Goal: Transaction & Acquisition: Purchase product/service

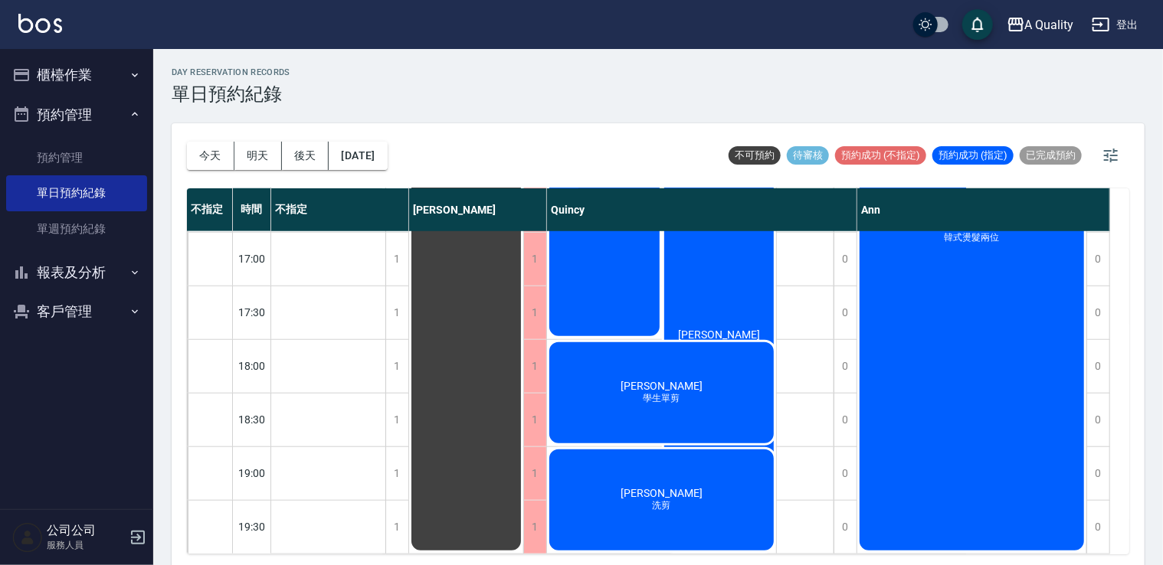
scroll to position [4, 0]
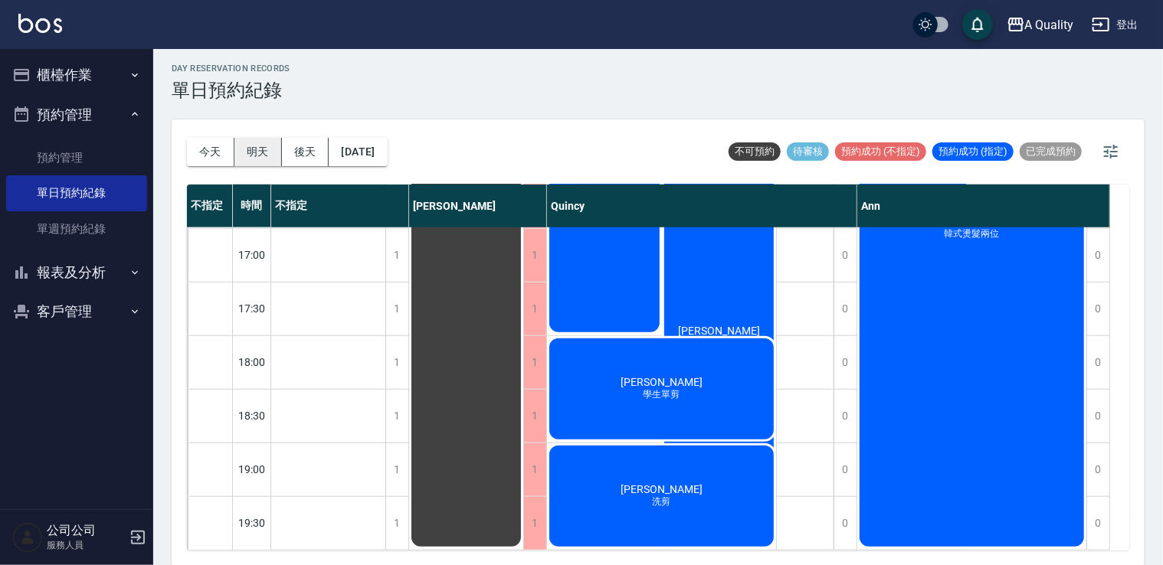
click at [255, 143] on button "明天" at bounding box center [257, 152] width 47 height 28
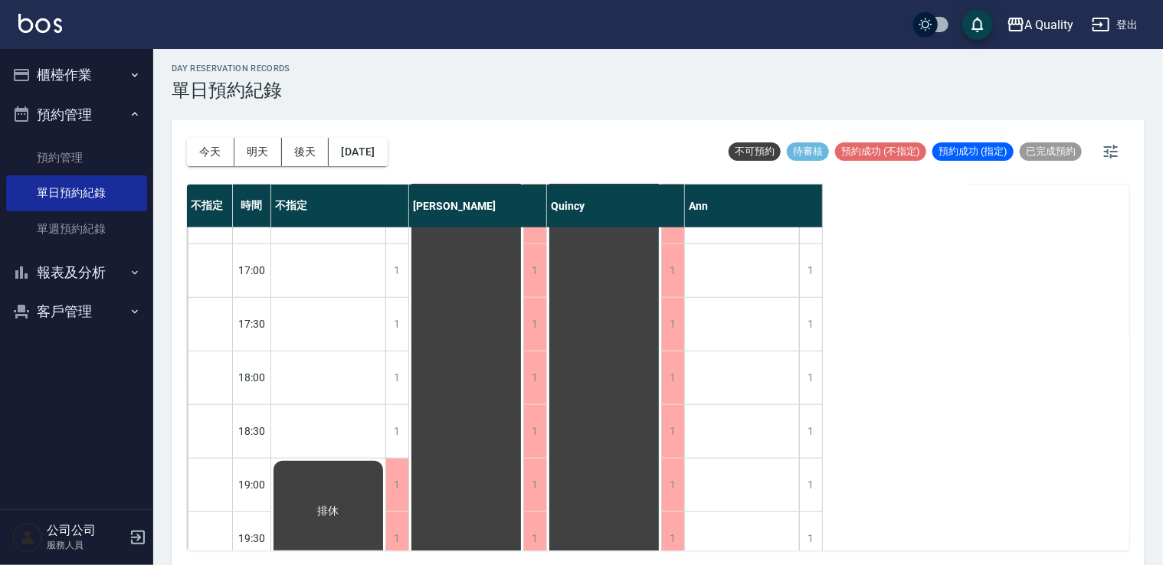
scroll to position [653, 0]
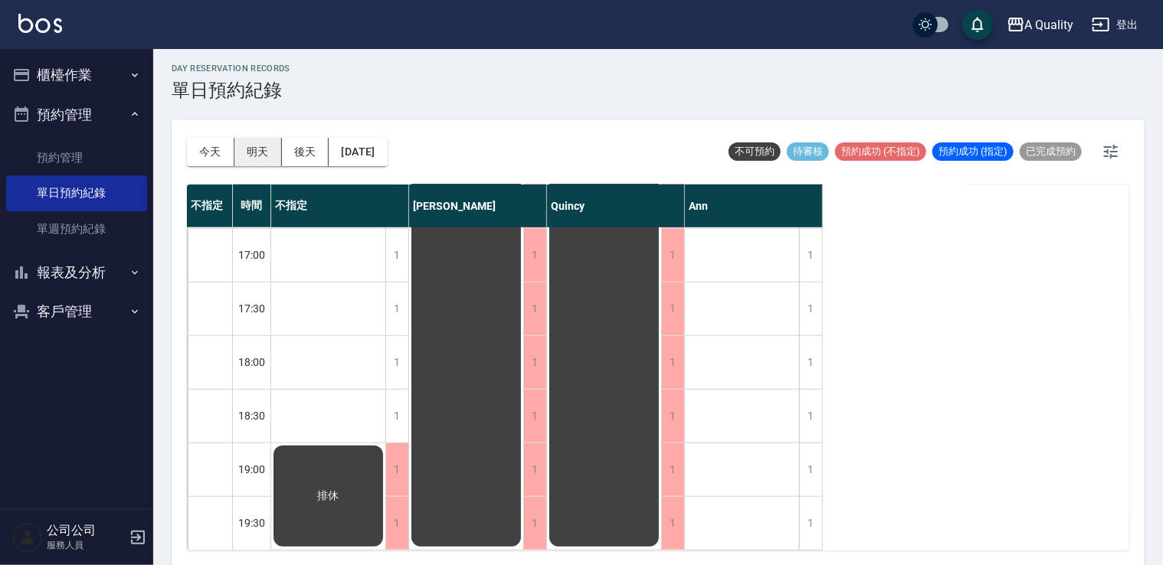
click at [254, 150] on button "明天" at bounding box center [257, 152] width 47 height 28
click at [195, 146] on button "今天" at bounding box center [210, 152] width 47 height 28
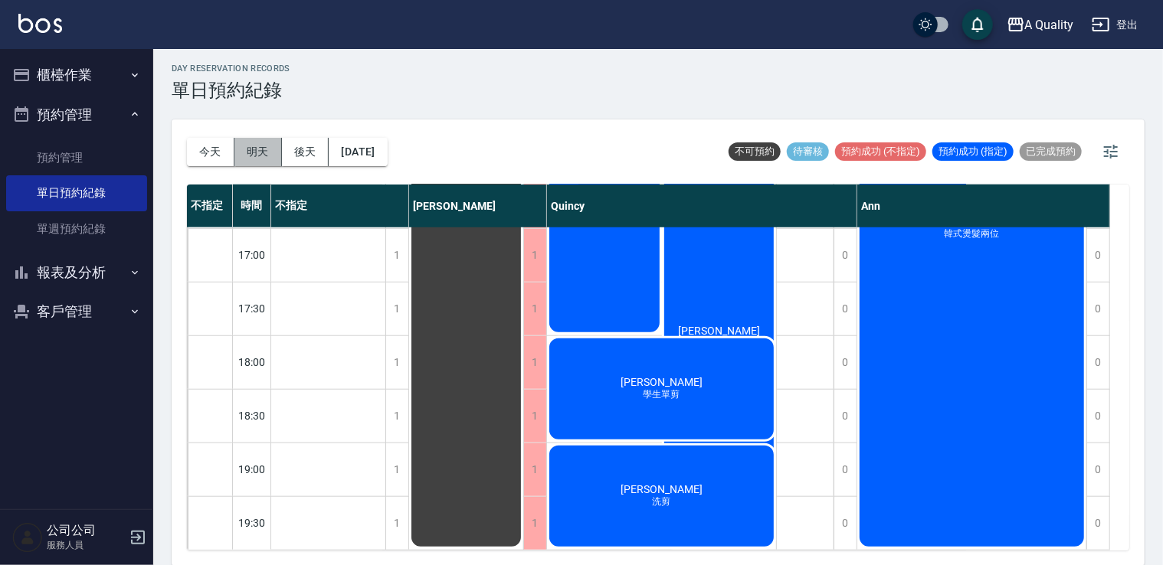
click at [247, 146] on button "明天" at bounding box center [257, 152] width 47 height 28
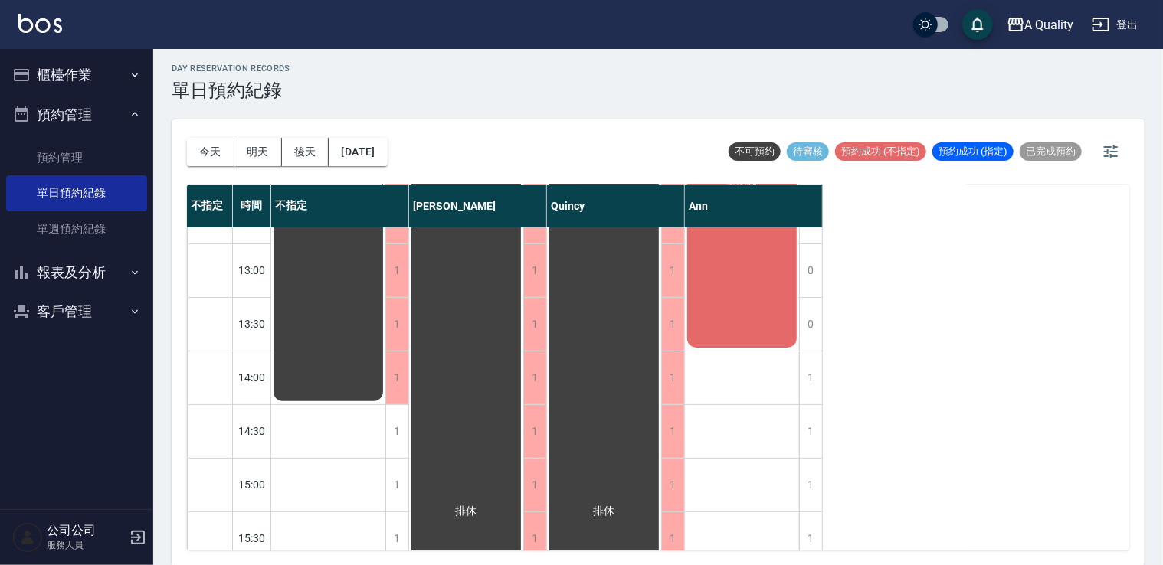
scroll to position [41, 0]
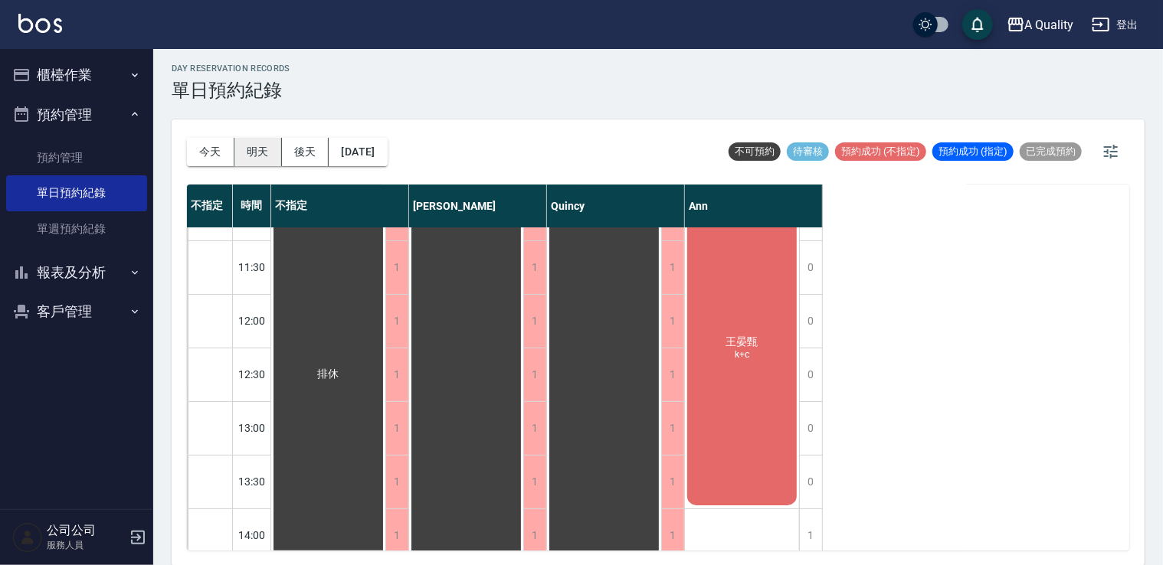
click at [257, 147] on button "明天" at bounding box center [257, 152] width 47 height 28
drag, startPoint x: 204, startPoint y: 146, endPoint x: 223, endPoint y: 146, distance: 19.2
click at [205, 146] on button "今天" at bounding box center [210, 152] width 47 height 28
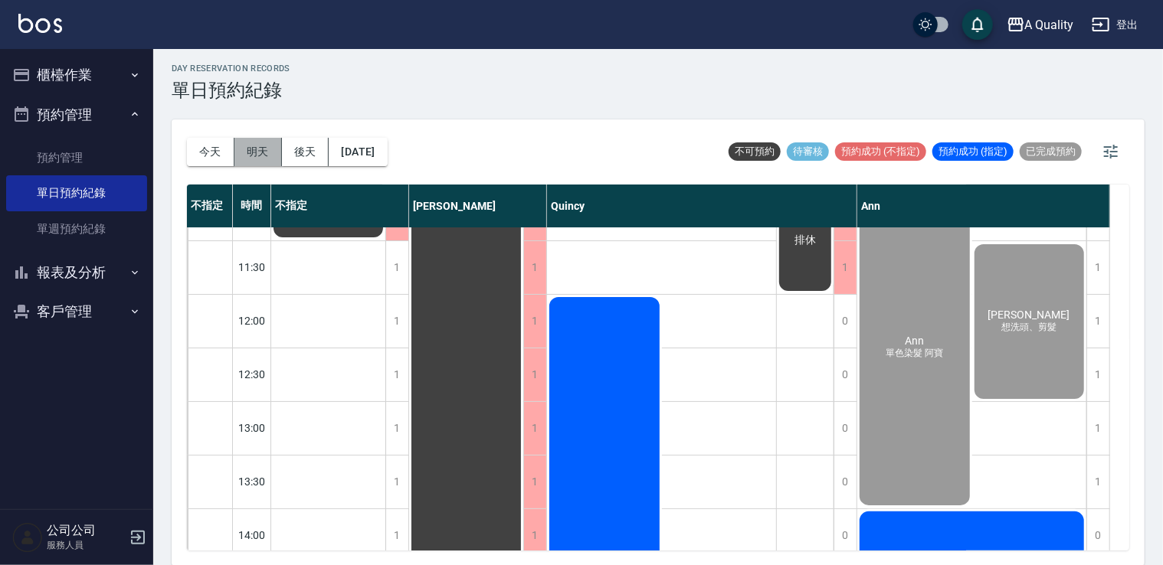
click at [253, 149] on button "明天" at bounding box center [257, 152] width 47 height 28
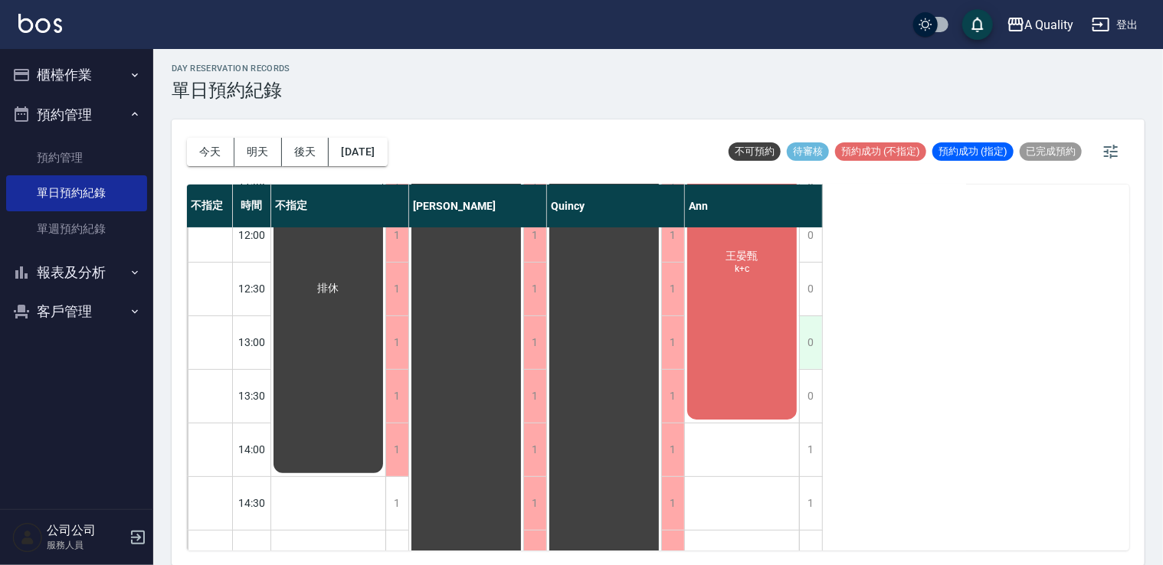
scroll to position [153, 0]
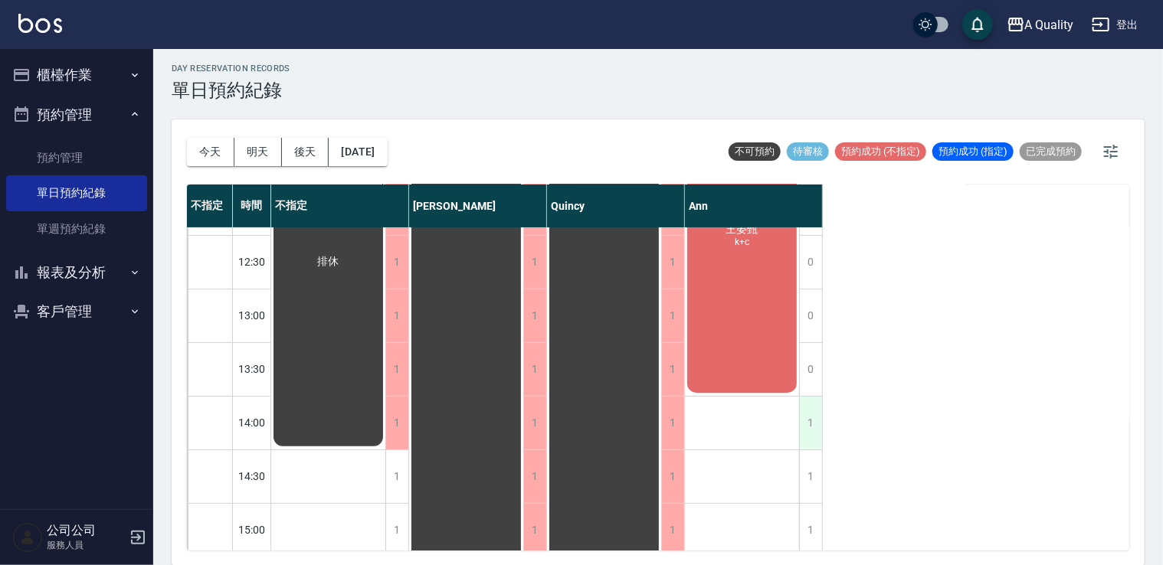
click at [810, 410] on div "1" at bounding box center [810, 423] width 23 height 53
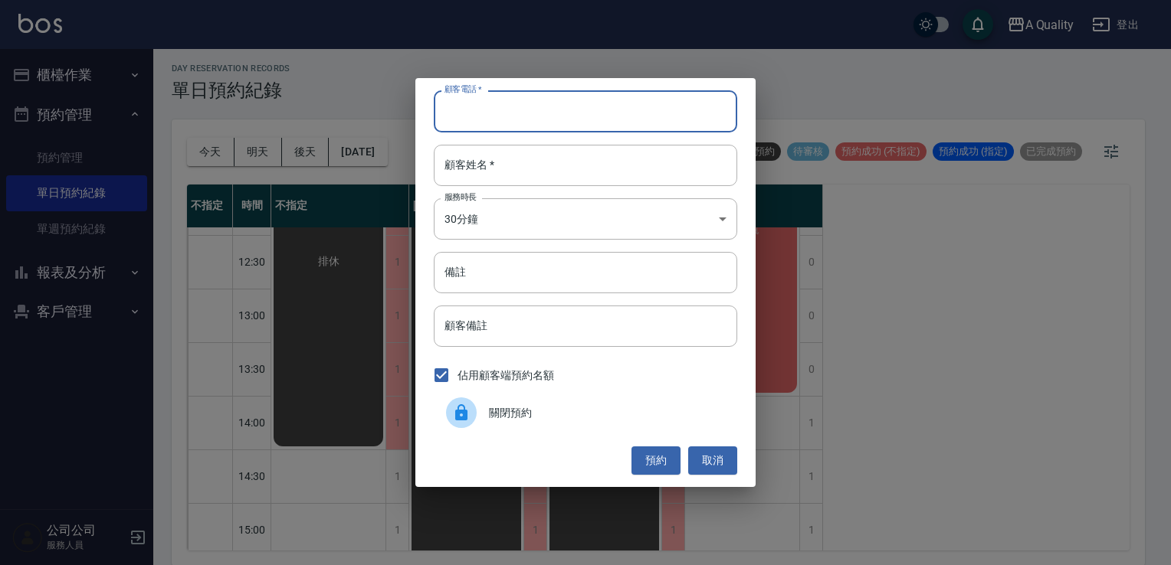
click at [512, 103] on input "顧客電話   *" at bounding box center [585, 110] width 303 height 41
type input "0933714661"
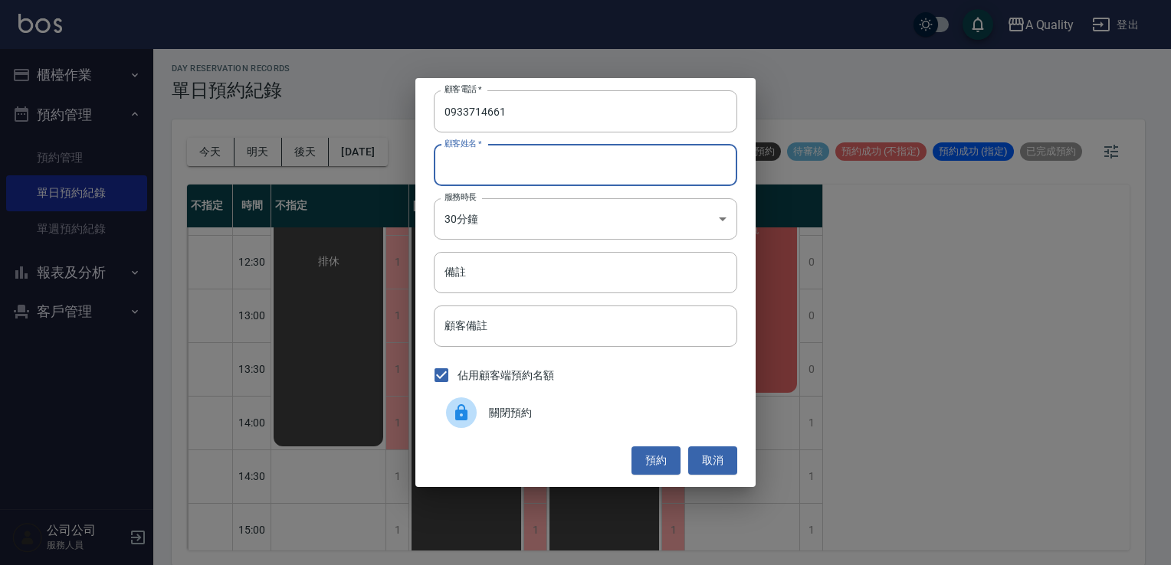
click at [468, 164] on input "顧客姓名   *" at bounding box center [585, 165] width 303 height 41
type input "v"
type input "[PERSON_NAME]"
drag, startPoint x: 498, startPoint y: 252, endPoint x: 502, endPoint y: 224, distance: 27.8
click at [497, 249] on div "顧客電話   * [PHONE_NUMBER] 顧客電話   * 顧客姓名   * [PERSON_NAME] 顧客姓名   * 服務時長 30分鐘 1 服務…" at bounding box center [585, 282] width 340 height 408
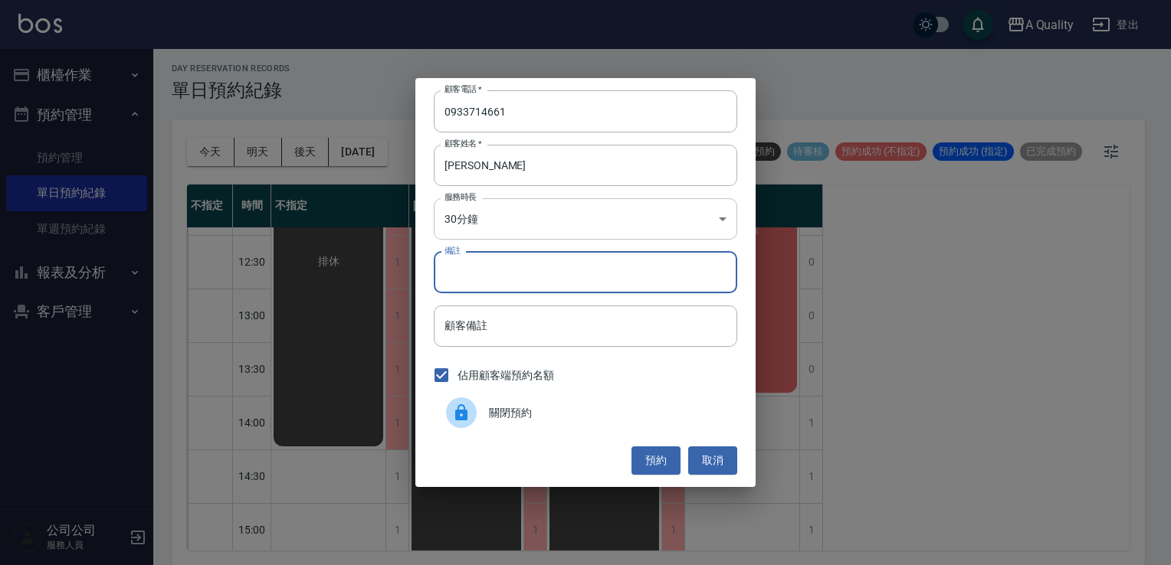
click at [501, 222] on body "A Quality 登出 櫃檯作業 打帳單 帳單列表 營業儀表板 現金收支登錄 每日結帳 排班表 現場電腦打卡 預約管理 預約管理 單日預約紀錄 單週預約紀錄…" at bounding box center [585, 281] width 1171 height 570
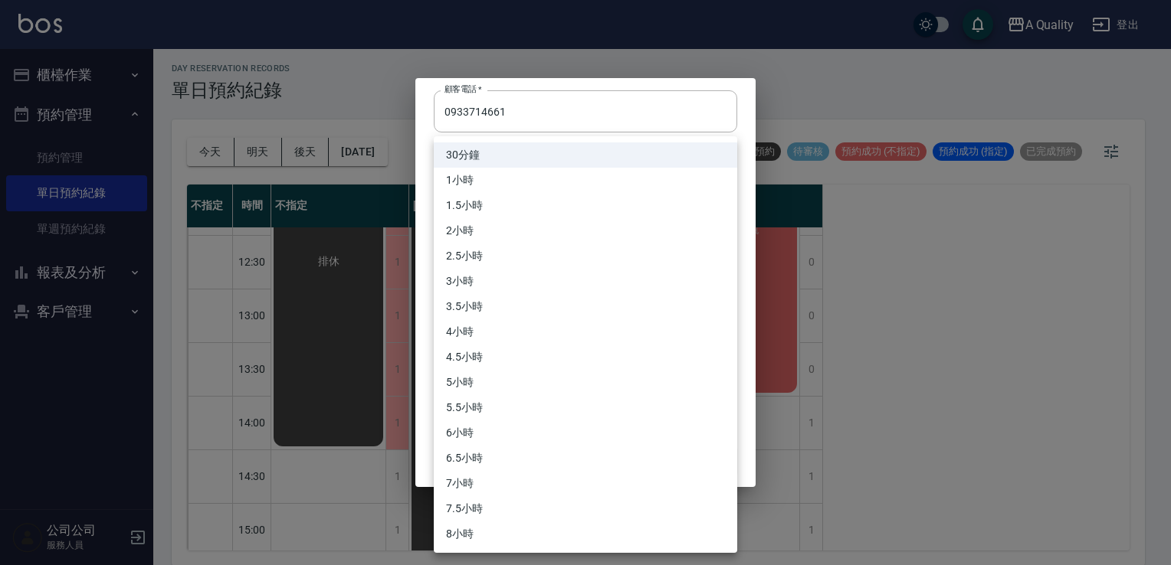
click at [469, 306] on li "3.5小時" at bounding box center [585, 306] width 303 height 25
type input "7"
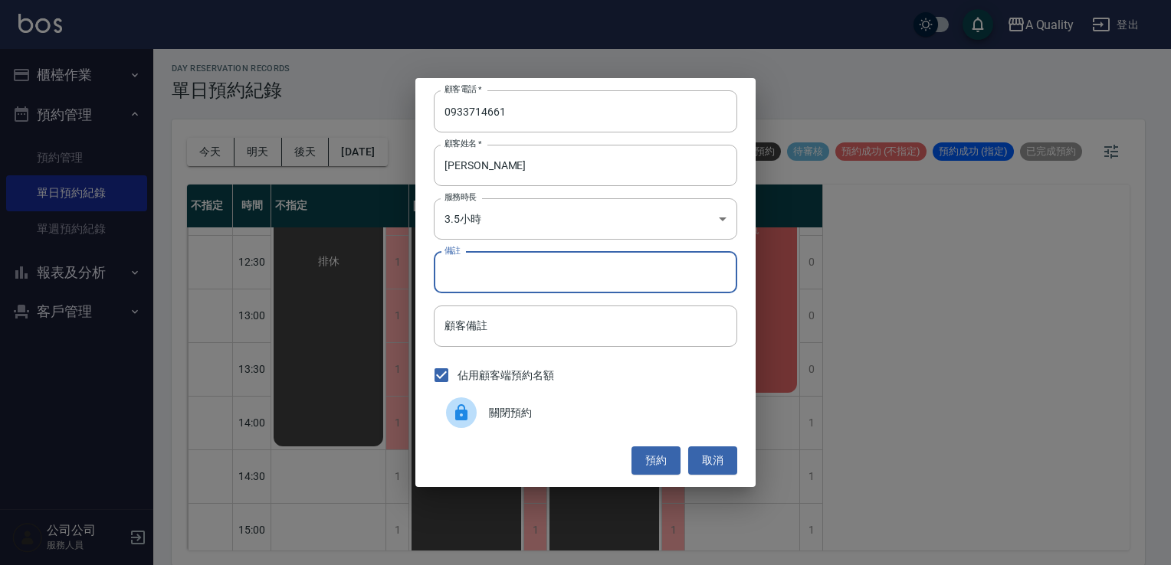
click at [476, 271] on input "備註" at bounding box center [585, 272] width 303 height 41
type input "ㄣ"
type input "p"
click at [650, 465] on button "預約" at bounding box center [655, 461] width 49 height 28
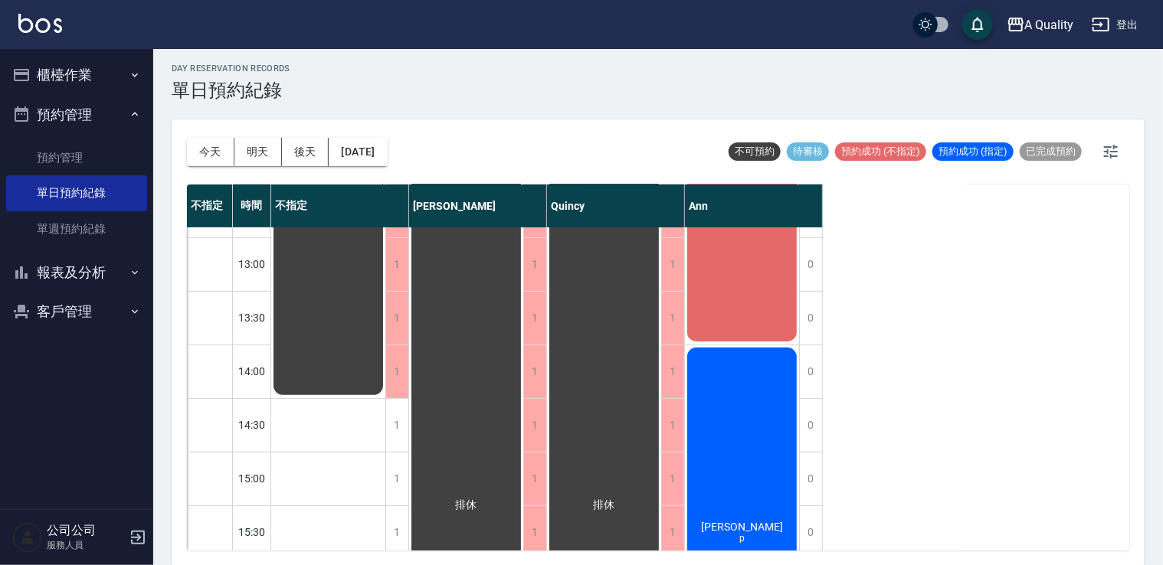
scroll to position [230, 0]
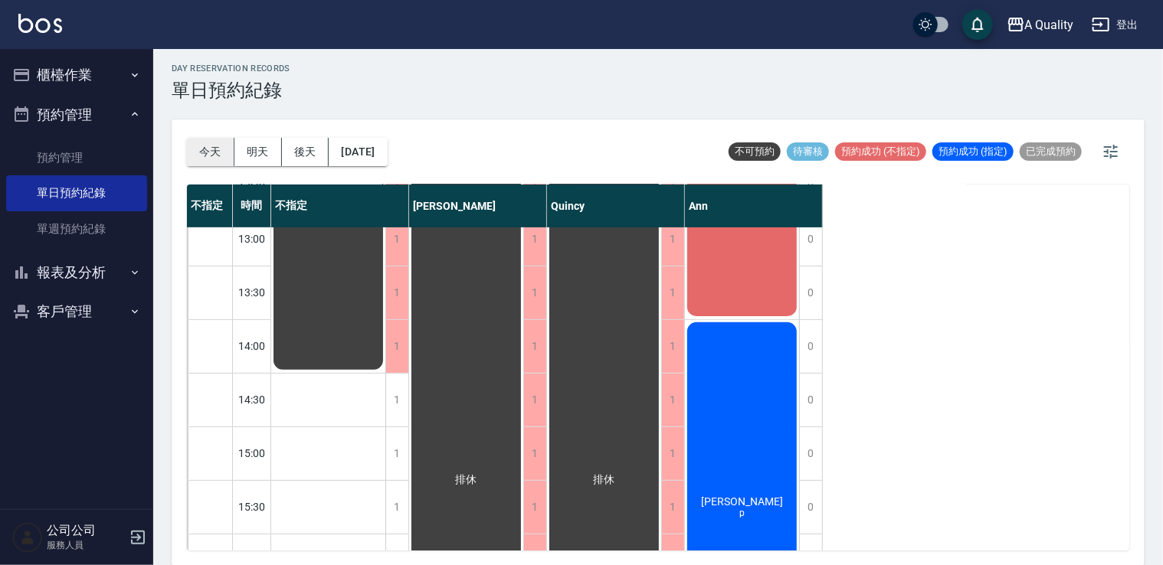
click at [214, 138] on button "今天" at bounding box center [210, 152] width 47 height 28
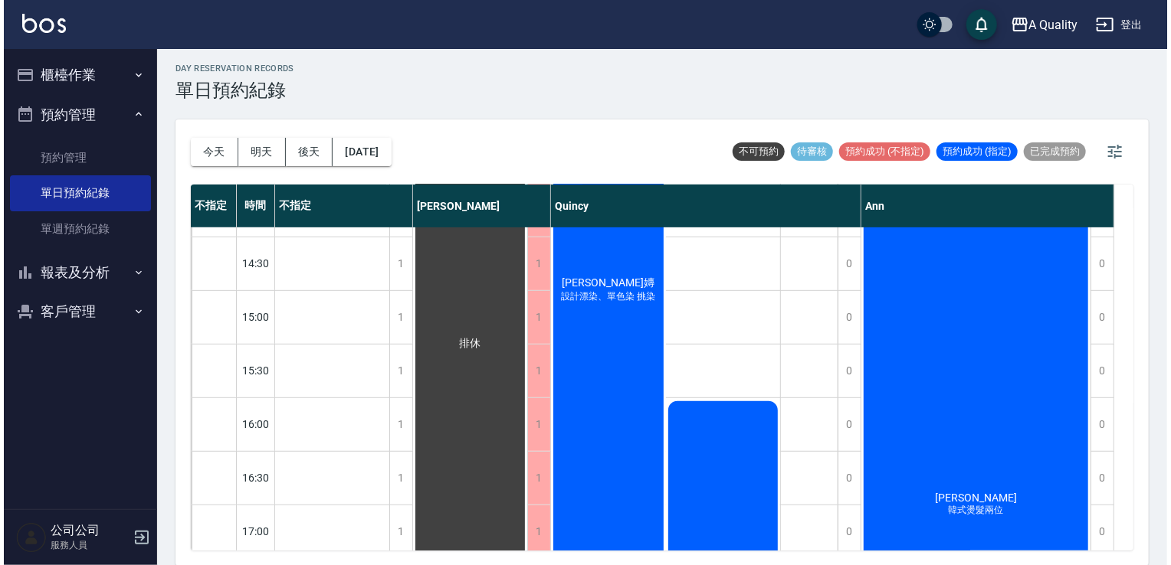
scroll to position [536, 0]
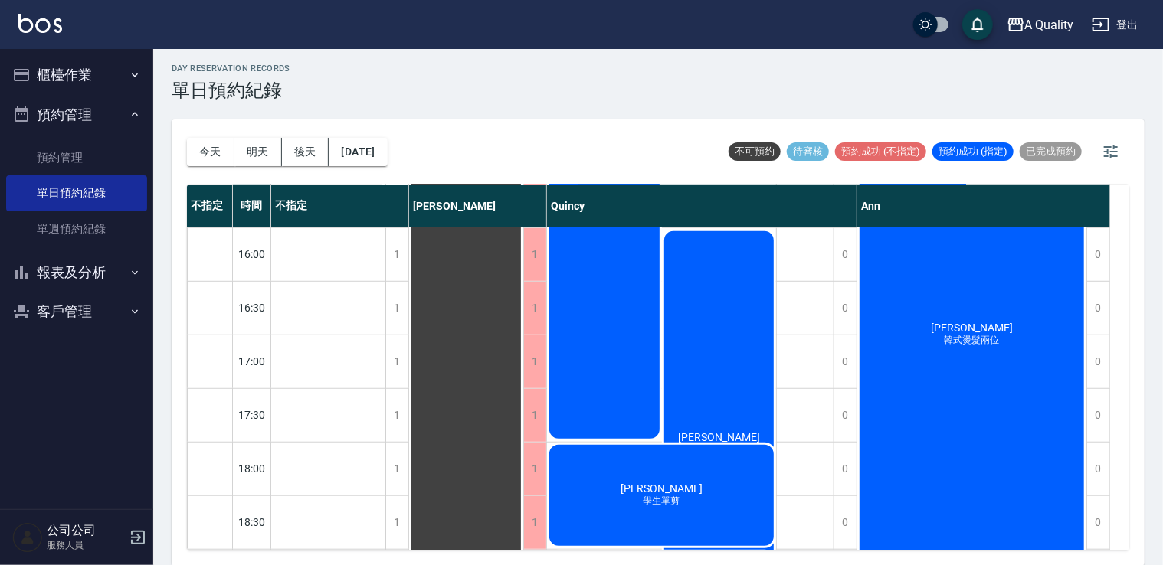
click at [607, 133] on span "韓式燙髮兩位" at bounding box center [604, 133] width 6 height 0
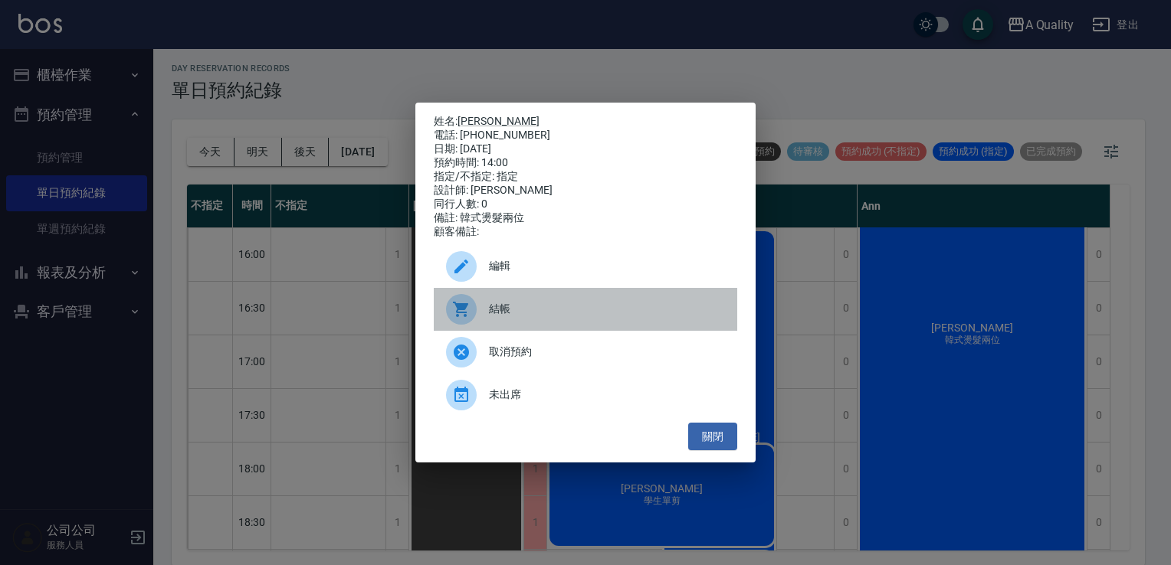
click at [518, 328] on div "結帳" at bounding box center [585, 309] width 303 height 43
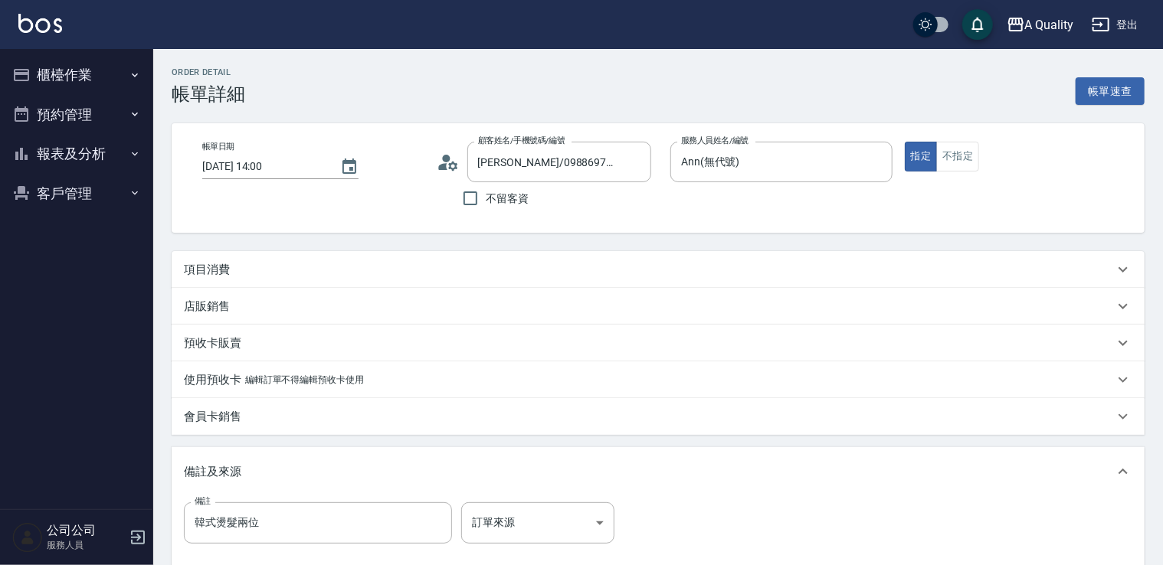
click at [235, 262] on div "項目消費" at bounding box center [649, 270] width 930 height 16
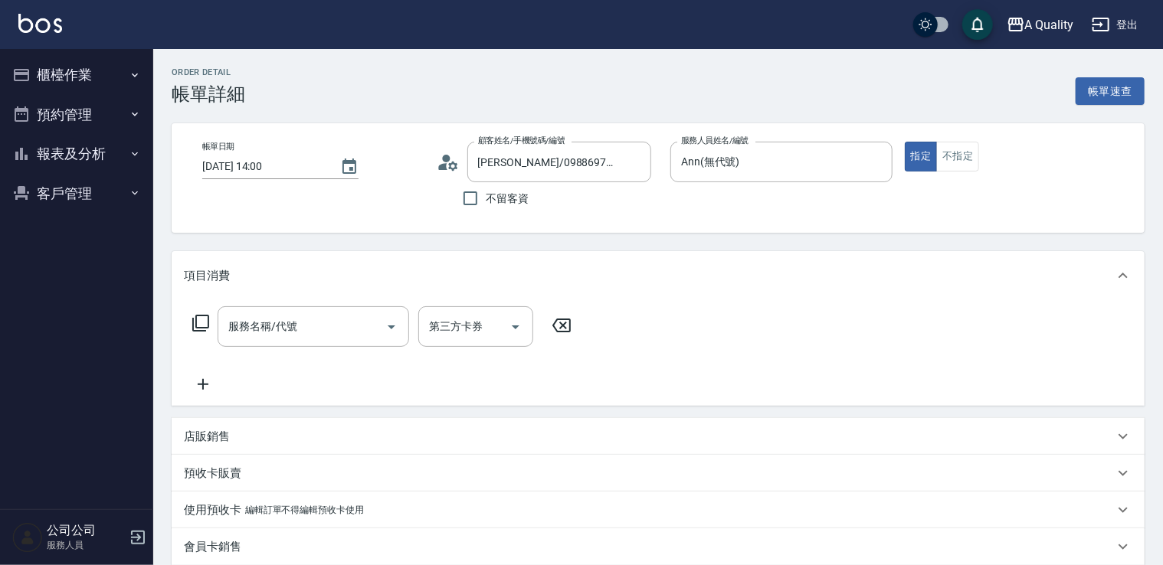
click at [264, 288] on div "項目消費" at bounding box center [658, 275] width 973 height 49
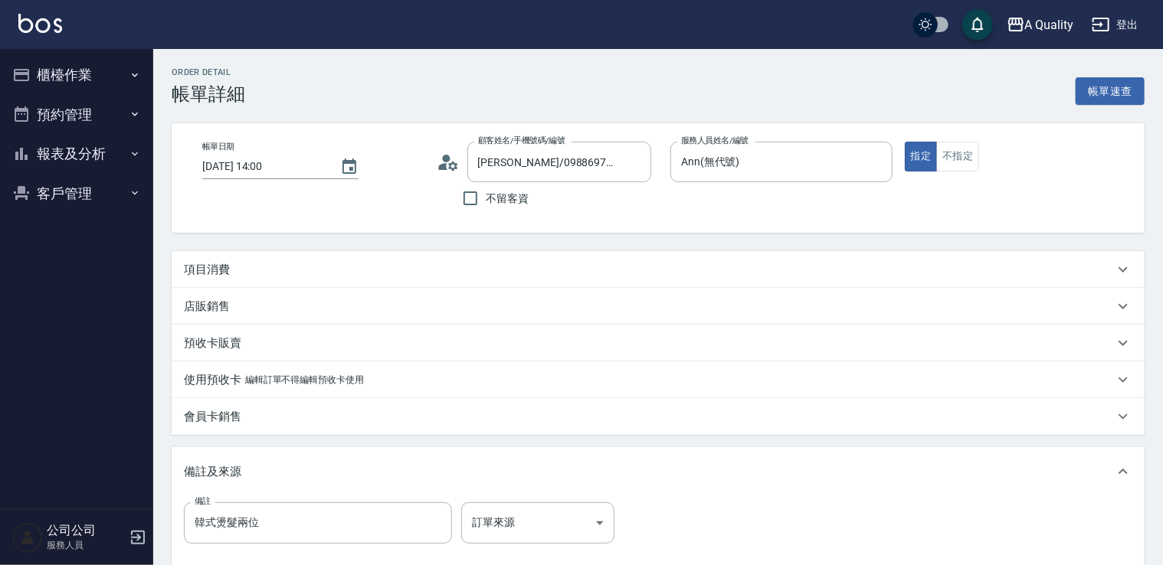
click at [218, 262] on p "項目消費" at bounding box center [207, 270] width 46 height 16
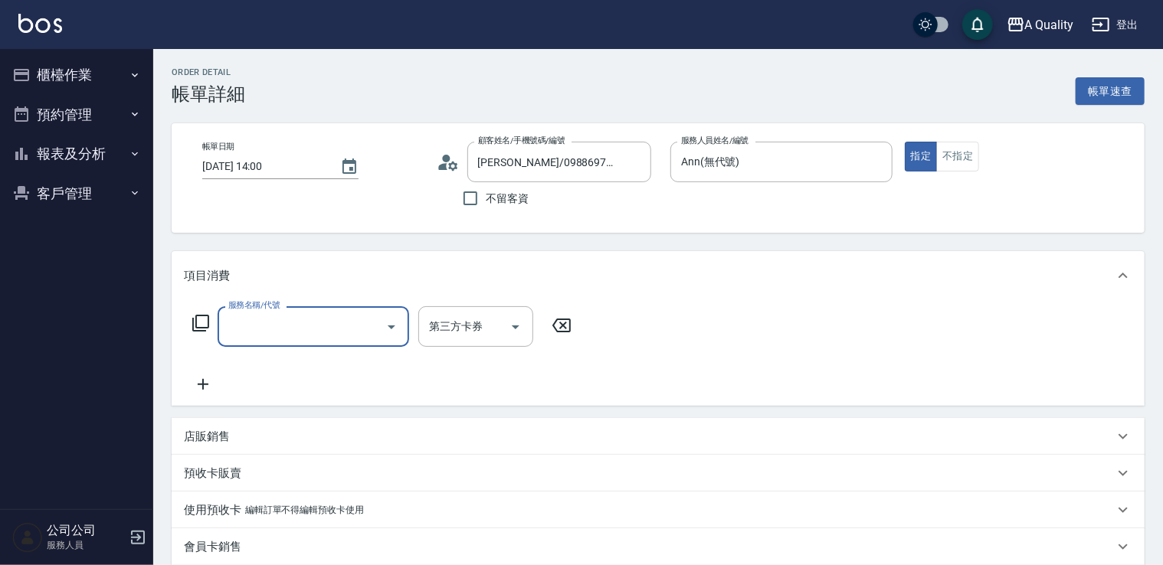
click at [271, 290] on div "項目消費" at bounding box center [658, 275] width 973 height 49
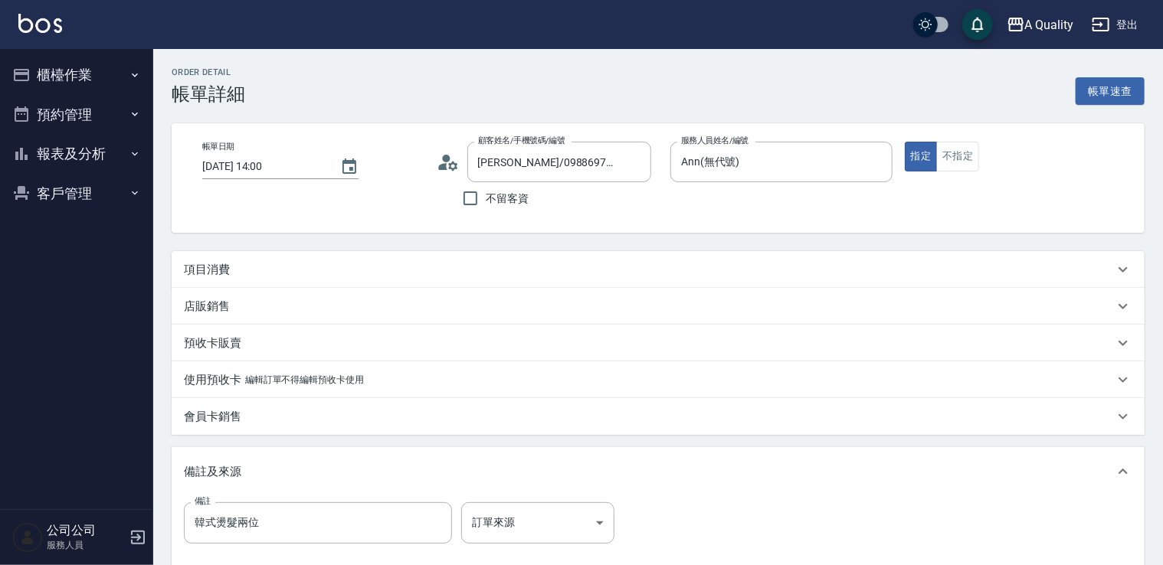
click at [235, 266] on div "項目消費" at bounding box center [649, 270] width 930 height 16
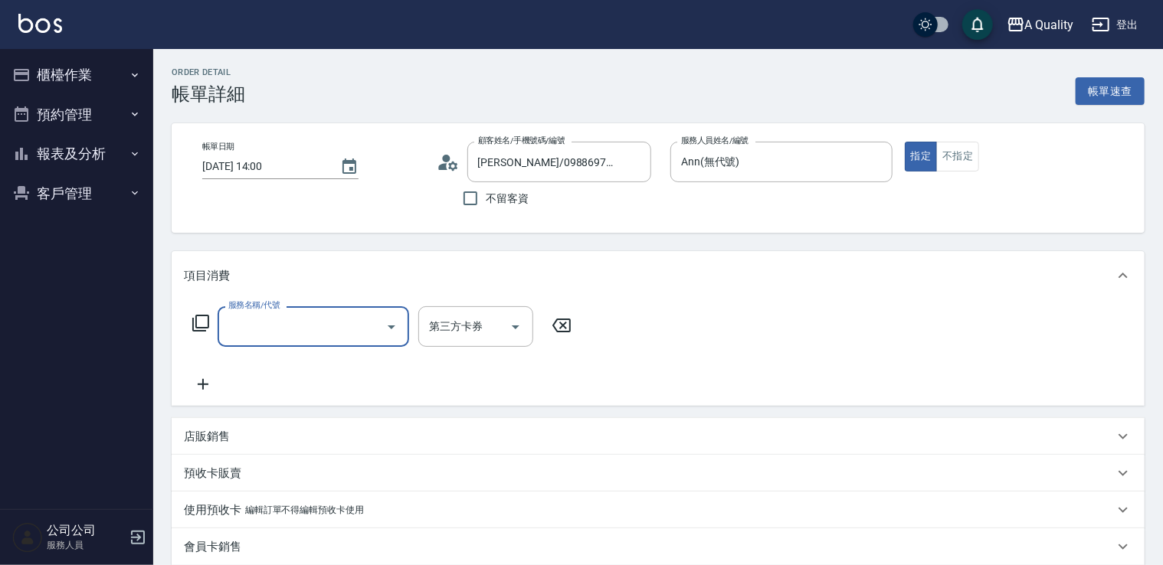
click at [309, 317] on input "服務名稱/代號" at bounding box center [301, 326] width 155 height 27
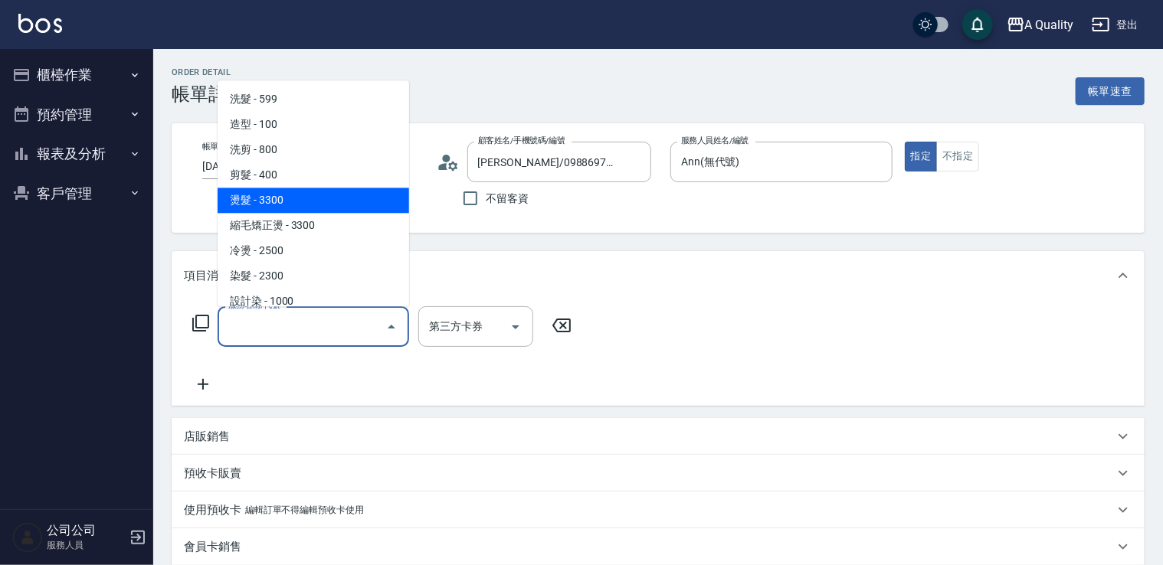
click at [287, 188] on span "燙髮 - 3300" at bounding box center [314, 200] width 192 height 25
type input "燙髮(301)"
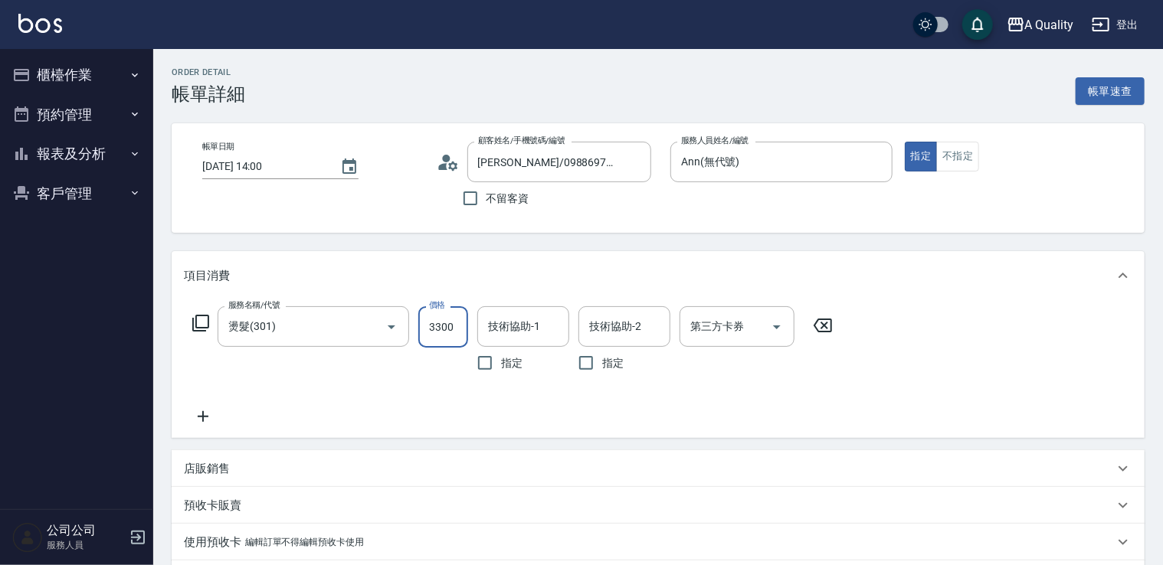
click at [444, 316] on input "3300" at bounding box center [443, 326] width 50 height 41
type input "3040"
click at [509, 334] on input "技術協助-1" at bounding box center [523, 326] width 78 height 27
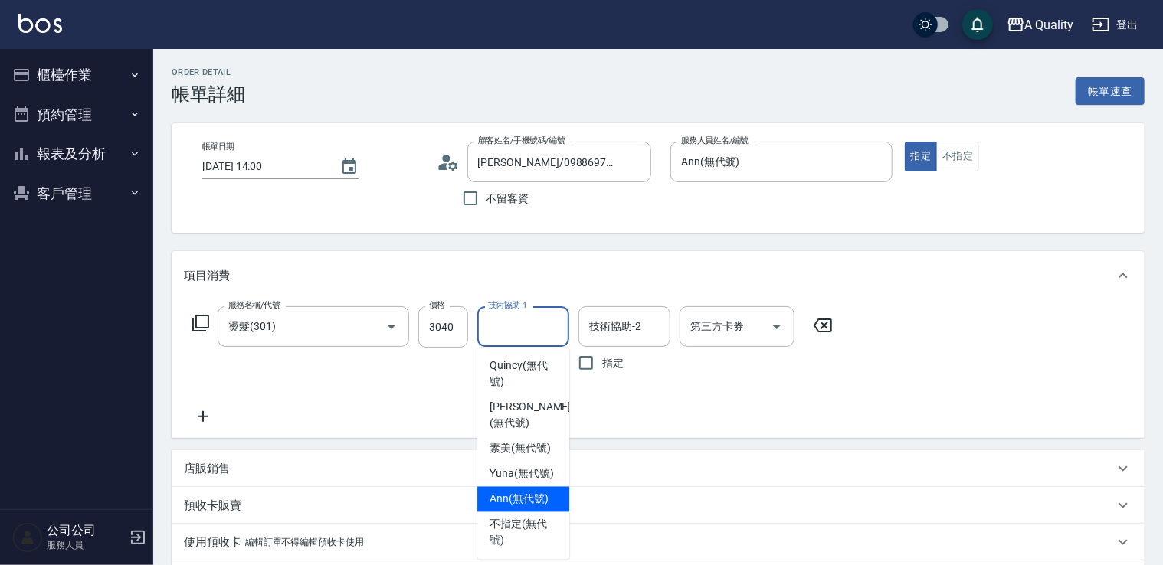
click at [542, 496] on span "Ann (無代號)" at bounding box center [519, 500] width 59 height 16
type input "Ann(無代號)"
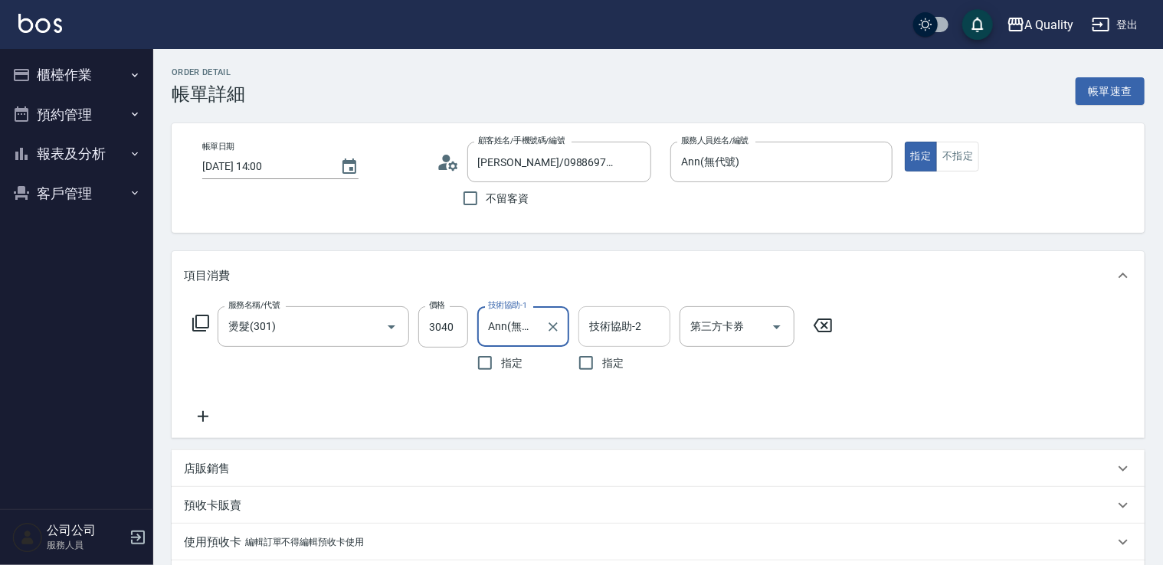
click at [607, 323] on input "技術協助-2" at bounding box center [624, 326] width 78 height 27
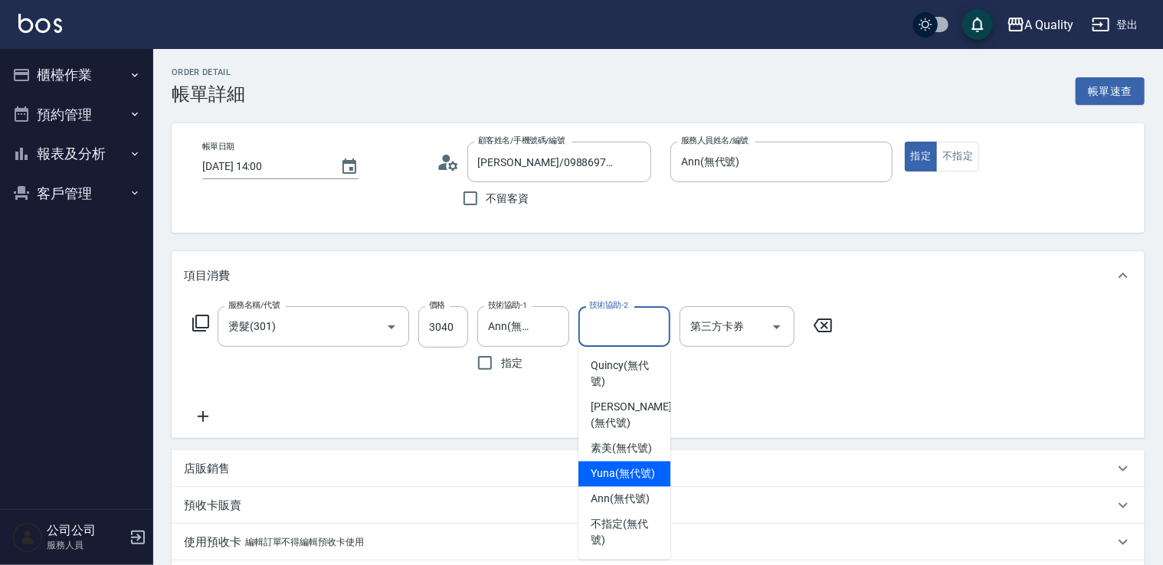
drag, startPoint x: 624, startPoint y: 470, endPoint x: 760, endPoint y: 396, distance: 155.3
click at [624, 470] on span "Yuna (無代號)" at bounding box center [623, 475] width 64 height 16
type input "Yuna(無代號)"
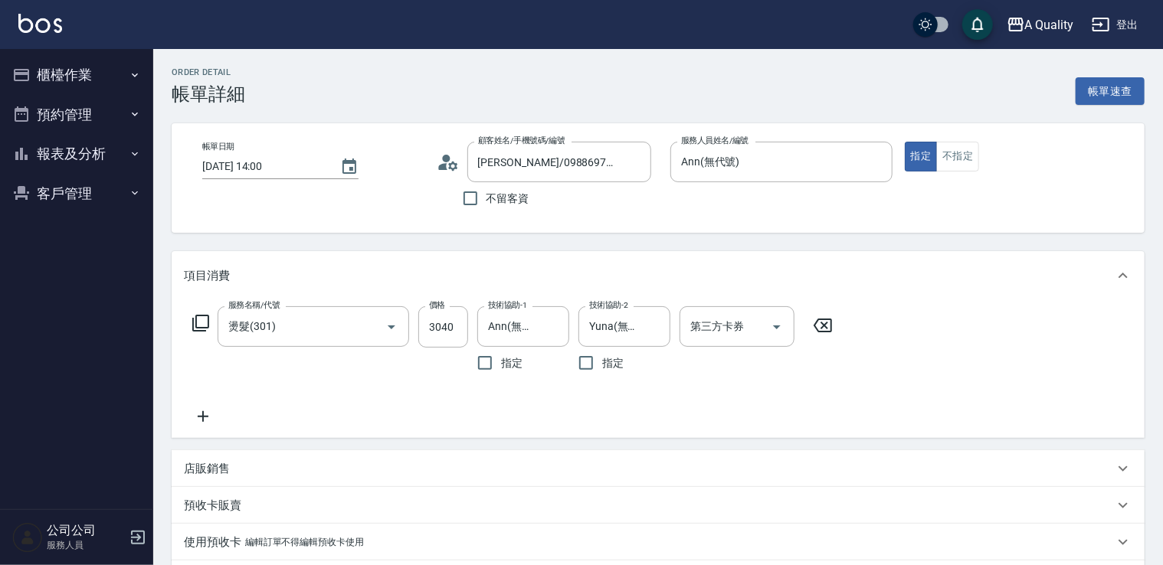
click at [947, 364] on div "服務名稱/代號 燙髮(301) 服務名稱/代號 價格 3040 價格 技術協助-1 Ann(無代號) 技術協助-1 指定 技術協助-2 Yuna(無代號) 技…" at bounding box center [658, 369] width 973 height 138
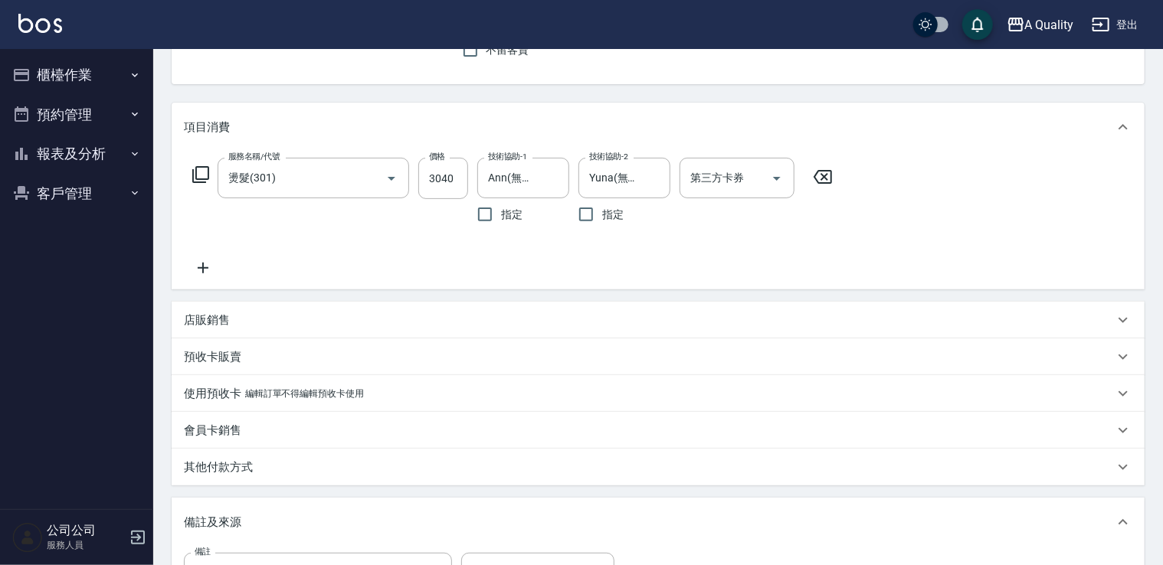
scroll to position [372, 0]
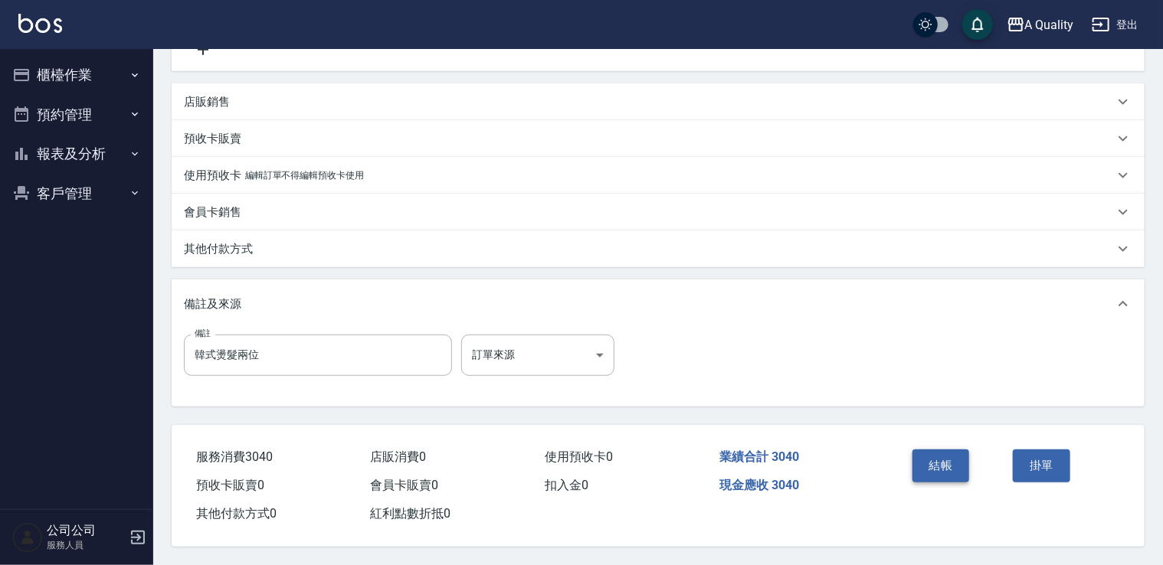
click at [944, 450] on button "結帳" at bounding box center [940, 466] width 57 height 32
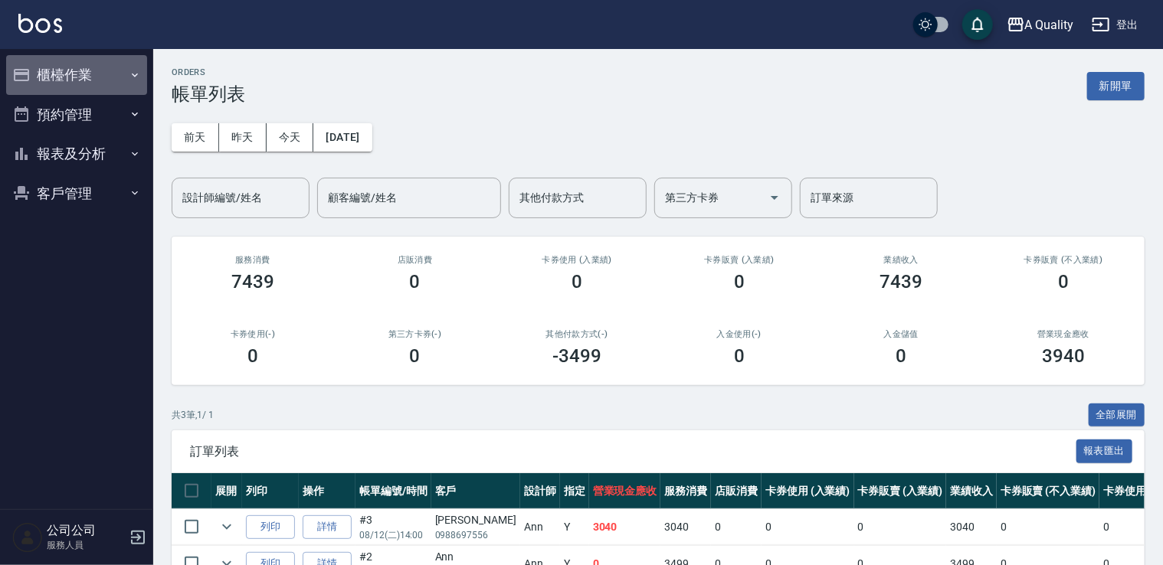
click at [91, 72] on button "櫃檯作業" at bounding box center [76, 75] width 141 height 40
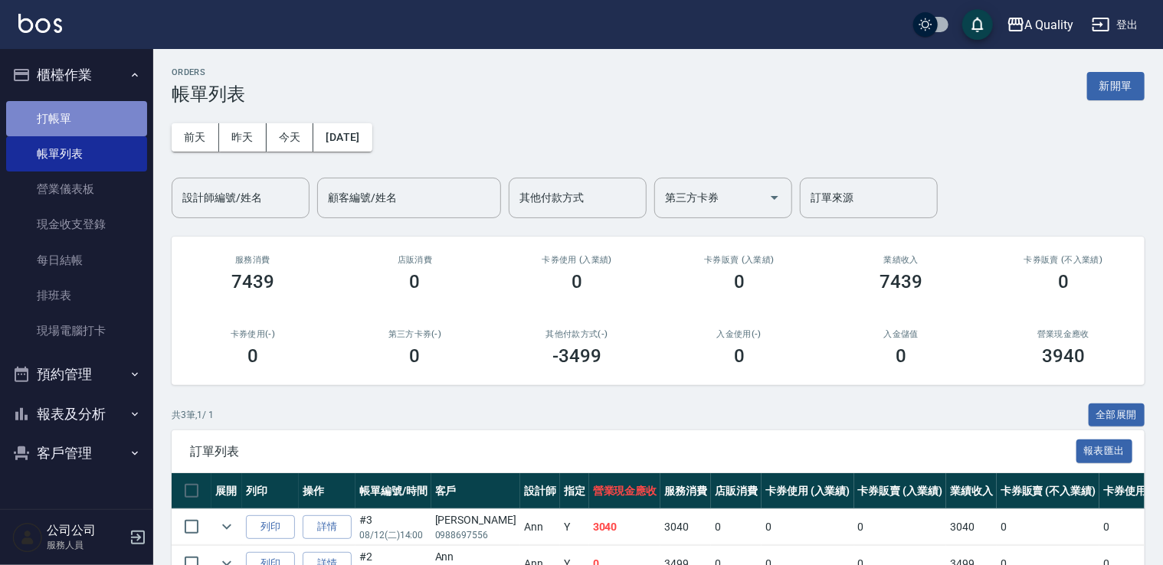
click at [57, 114] on link "打帳單" at bounding box center [76, 118] width 141 height 35
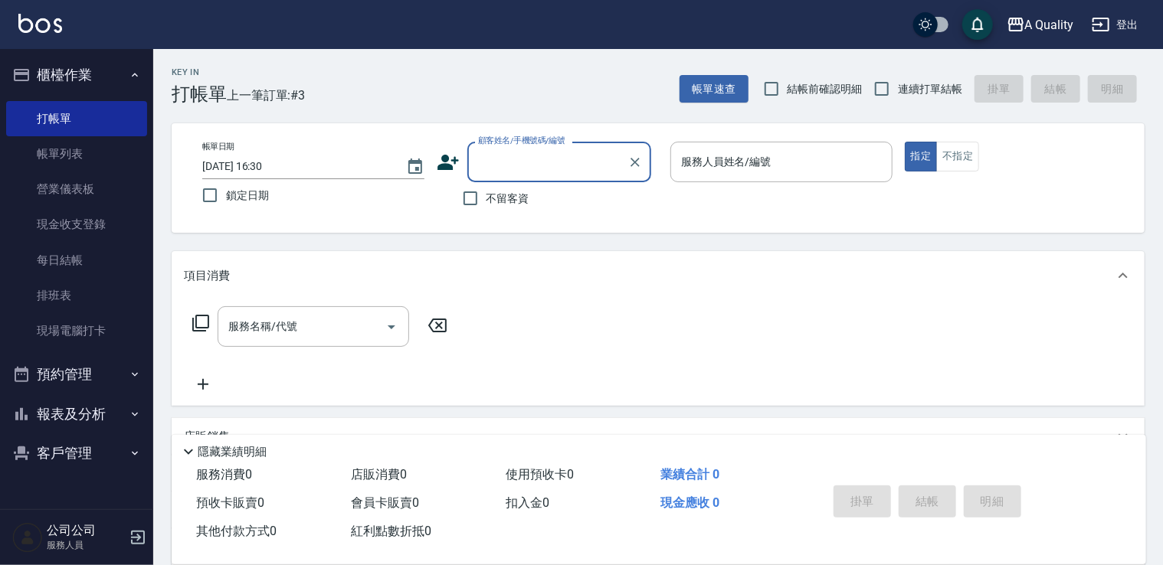
click at [569, 158] on input "顧客姓名/手機號碼/編號" at bounding box center [547, 162] width 147 height 27
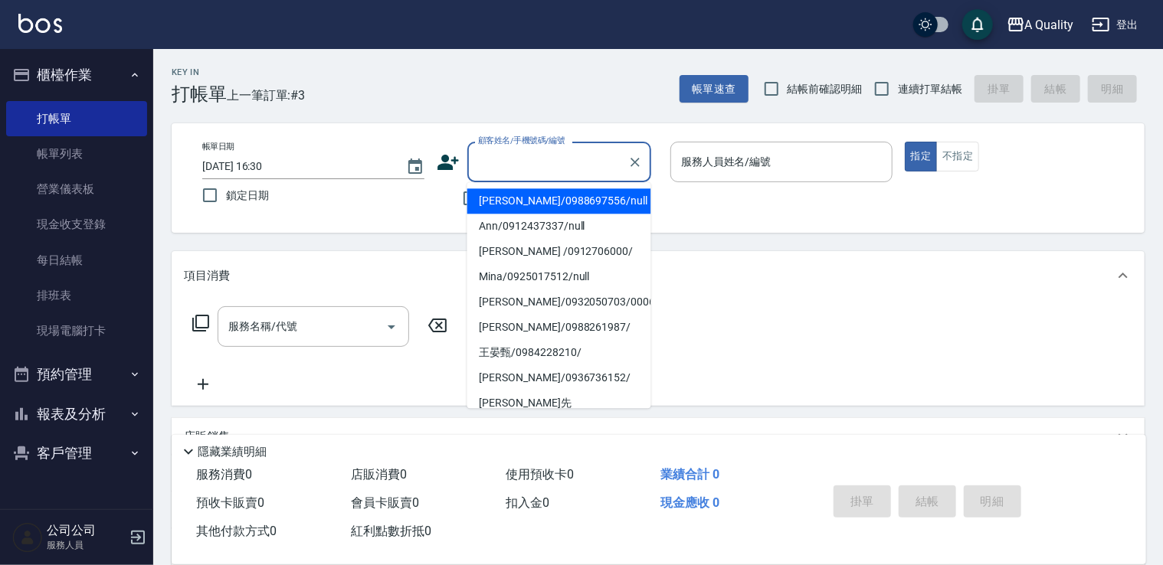
drag, startPoint x: 519, startPoint y: 207, endPoint x: 705, endPoint y: 195, distance: 186.6
click at [521, 207] on li "王姿文/0988697556/null" at bounding box center [559, 200] width 184 height 25
type input "王姿文/0988697556/null"
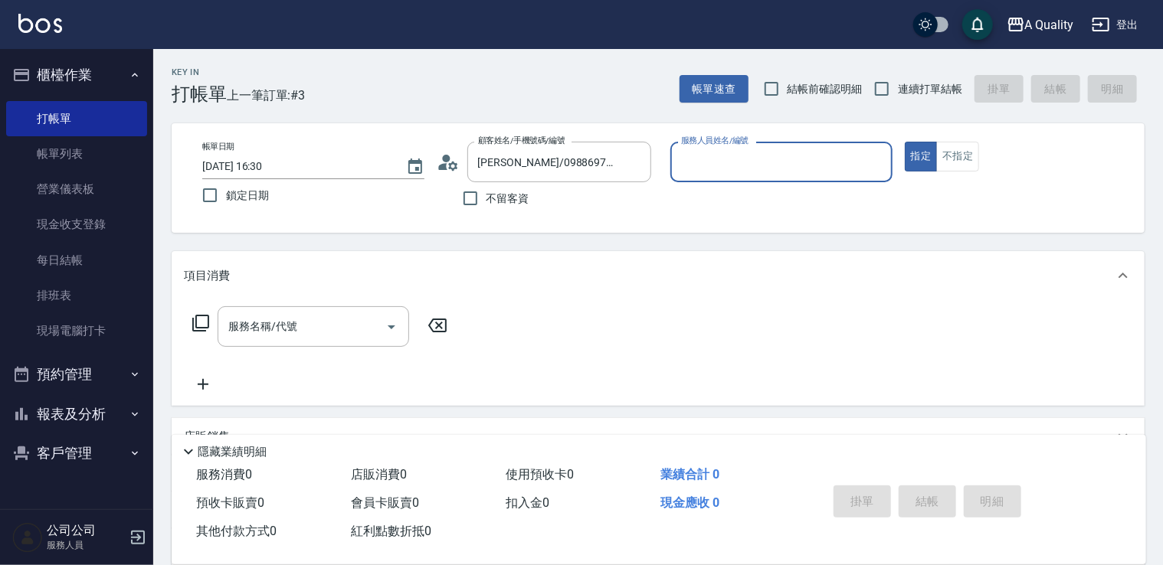
click at [738, 178] on div "服務人員姓名/編號" at bounding box center [781, 162] width 222 height 41
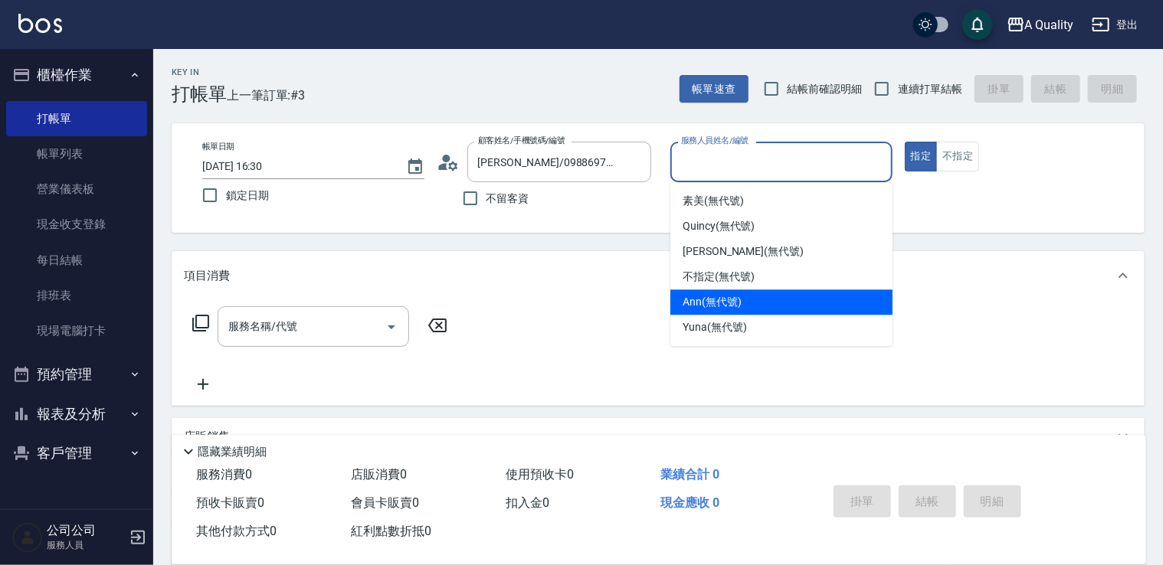
click at [708, 308] on span "Ann (無代號)" at bounding box center [712, 302] width 59 height 16
type input "Ann(無代號)"
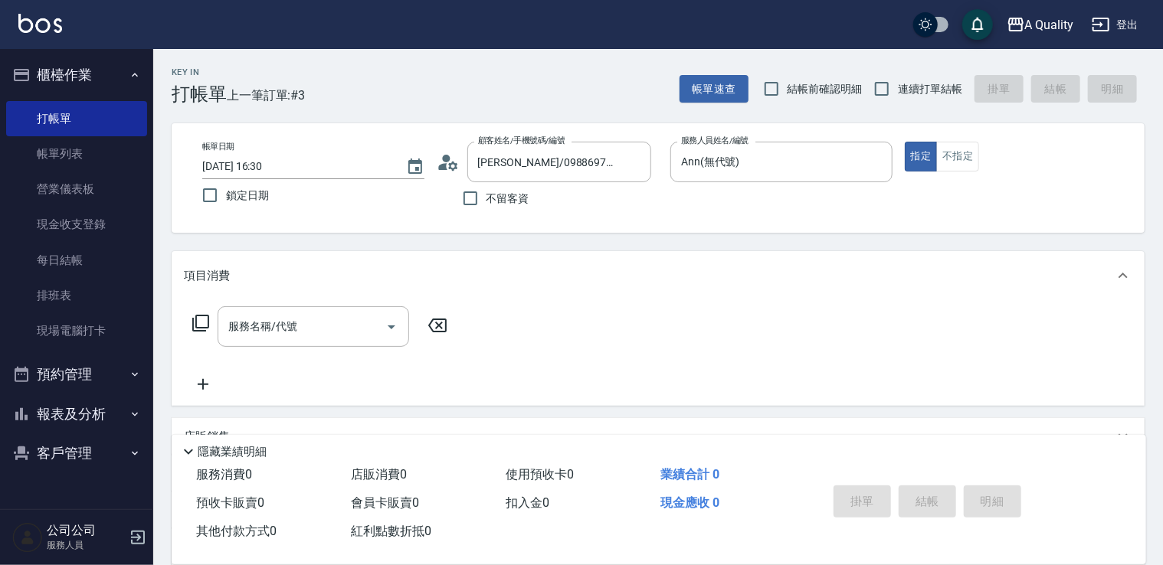
click at [254, 349] on div "服務名稱/代號 服務名稱/代號" at bounding box center [320, 349] width 273 height 87
click at [254, 345] on div "服務名稱/代號" at bounding box center [314, 326] width 192 height 41
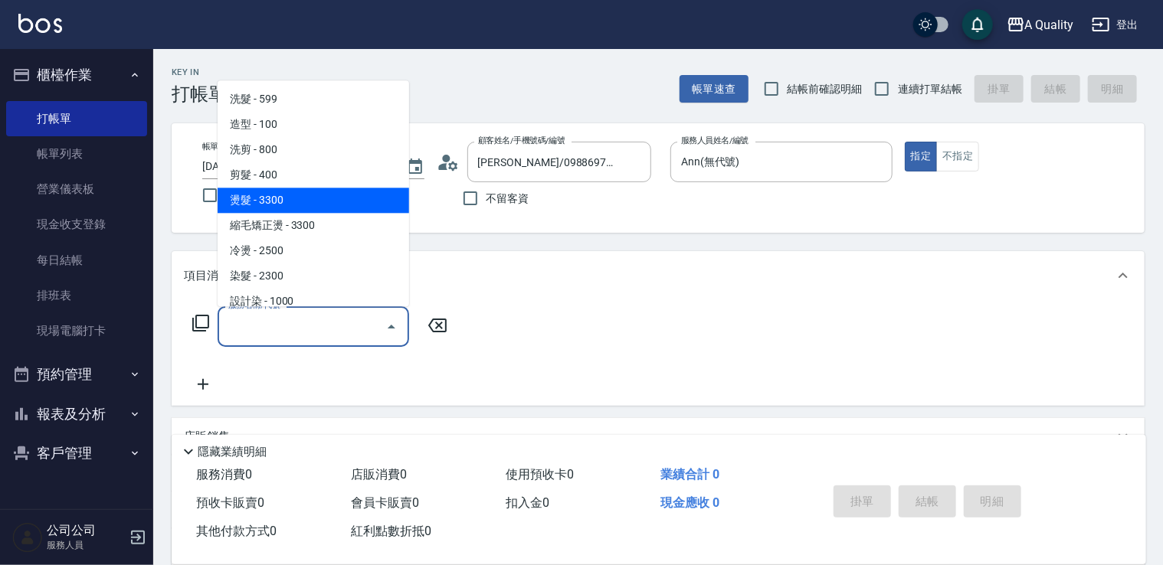
click at [257, 198] on span "燙髮 - 3300" at bounding box center [314, 200] width 192 height 25
type input "燙髮(301)"
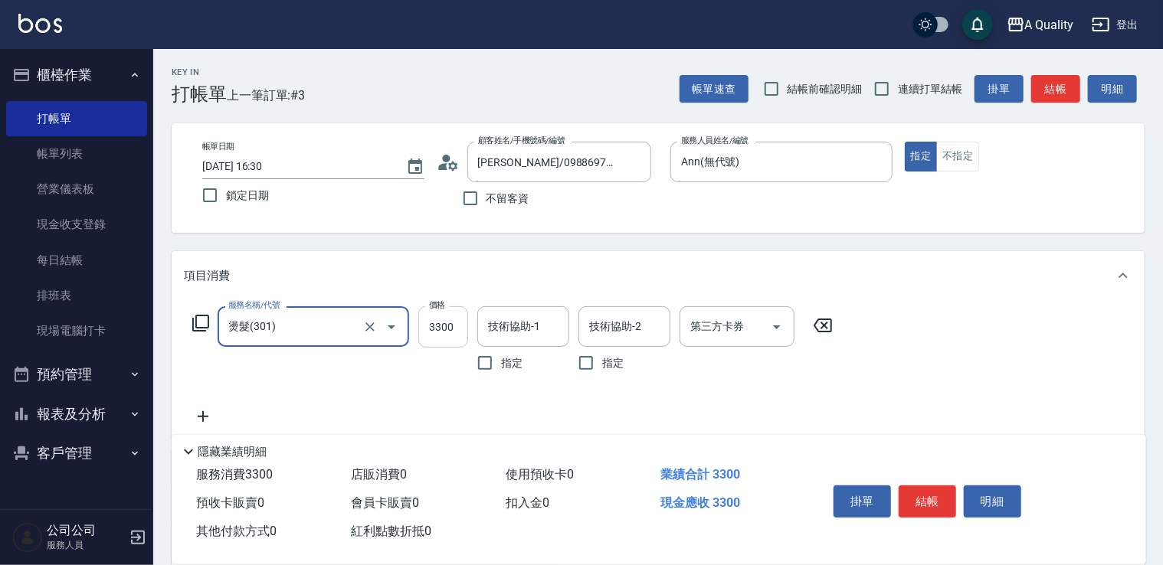
click at [460, 323] on input "3300" at bounding box center [443, 326] width 50 height 41
type input "3440"
click at [941, 493] on button "結帳" at bounding box center [927, 502] width 57 height 32
